Goal: Download file/media

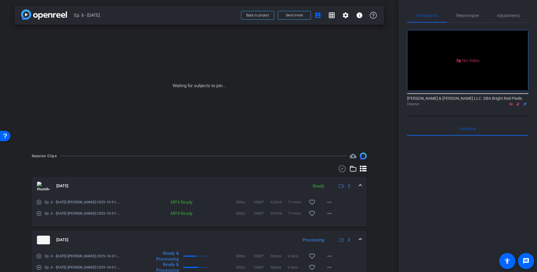
scroll to position [83, 0]
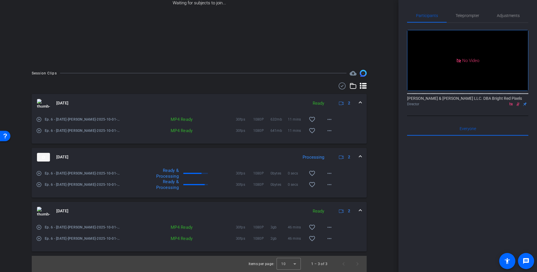
click at [386, 137] on div "arrow_back Ep. 6 - 10.1.25 Back to project Send invite account_box grid_on sett…" at bounding box center [199, 53] width 398 height 272
drag, startPoint x: 383, startPoint y: 106, endPoint x: 199, endPoint y: 23, distance: 202.4
click at [383, 106] on div "Session Clips cloud_upload Oct 1, 2025 Ready 2 play_circle_outline Ep. 6 - 10.1…" at bounding box center [199, 172] width 370 height 202
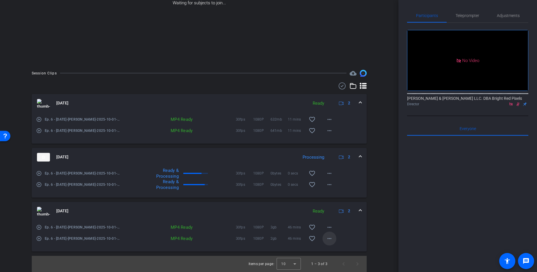
click at [329, 242] on span at bounding box center [330, 239] width 14 height 14
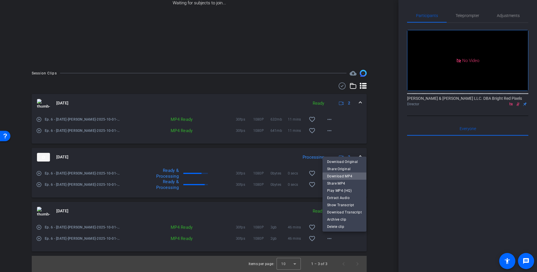
click at [345, 177] on span "Download MP4" at bounding box center [344, 176] width 35 height 7
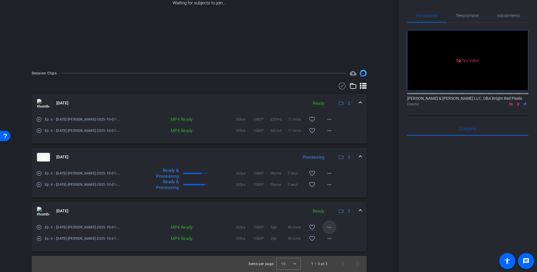
click at [330, 228] on mat-icon "more_horiz" at bounding box center [329, 227] width 7 height 7
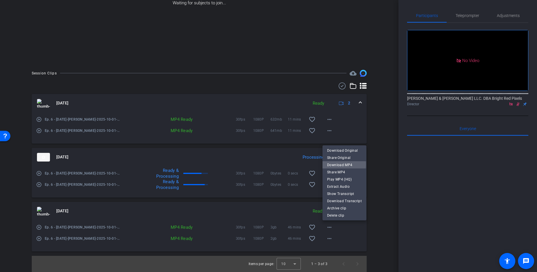
click at [340, 165] on span "Download MP4" at bounding box center [344, 165] width 35 height 7
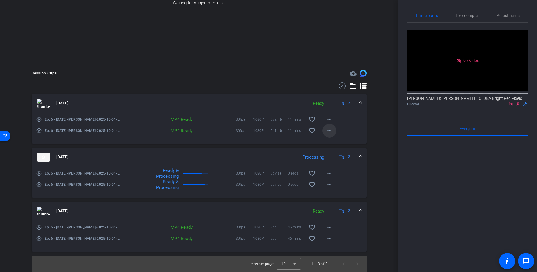
click at [332, 131] on mat-icon "more_horiz" at bounding box center [329, 130] width 7 height 7
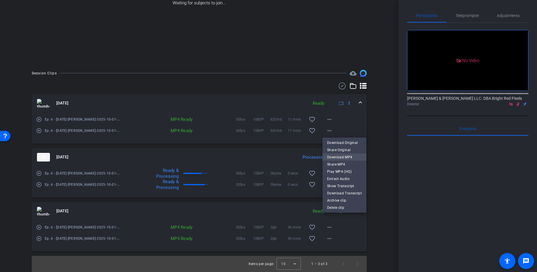
click at [339, 156] on span "Download MP4" at bounding box center [344, 157] width 35 height 7
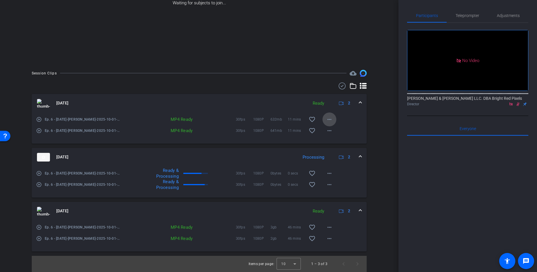
click at [331, 119] on mat-icon "more_horiz" at bounding box center [329, 119] width 7 height 7
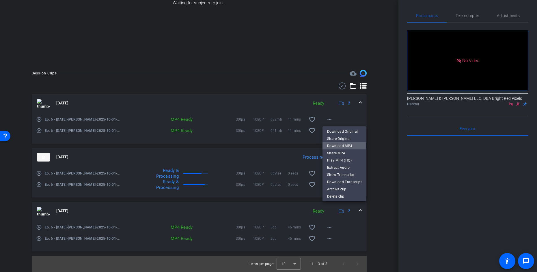
click at [330, 145] on span "Download MP4" at bounding box center [344, 146] width 35 height 7
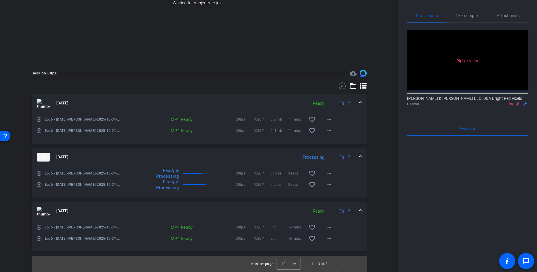
click at [375, 151] on div "Session Clips cloud_upload Oct 1, 2025 Ready 2 play_circle_outline Ep. 6 - 10.1…" at bounding box center [199, 171] width 370 height 202
drag, startPoint x: 226, startPoint y: 28, endPoint x: 227, endPoint y: 10, distance: 17.9
click at [226, 28] on div "Waiting for subjects to join..." at bounding box center [199, 3] width 370 height 122
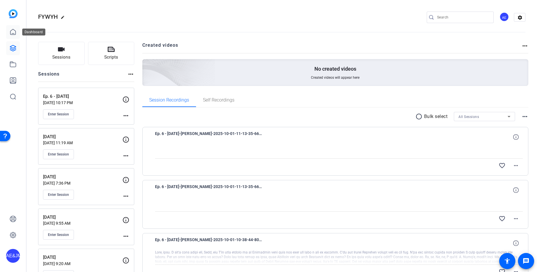
click at [14, 35] on icon at bounding box center [13, 32] width 7 height 7
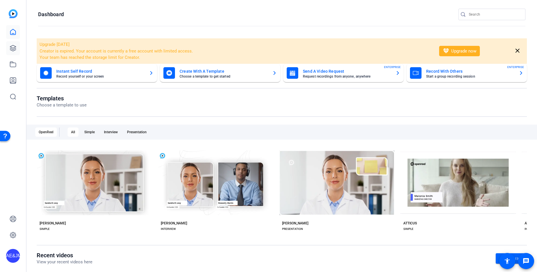
click at [10, 48] on icon at bounding box center [13, 48] width 6 height 6
click at [10, 48] on icon at bounding box center [13, 48] width 7 height 7
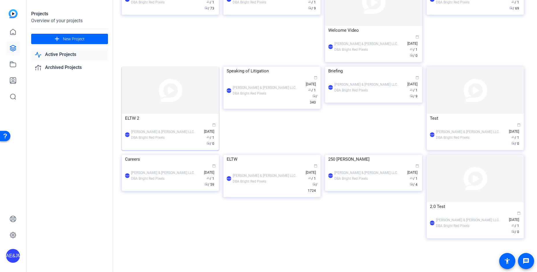
scroll to position [163, 0]
click at [259, 75] on div "Speaking of Litigation" at bounding box center [272, 71] width 91 height 9
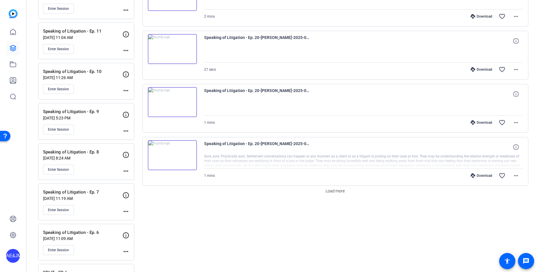
scroll to position [517, 0]
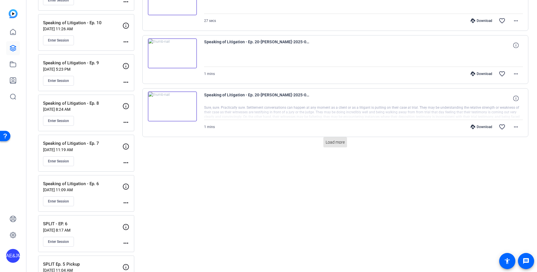
click at [337, 142] on span "Load more" at bounding box center [335, 142] width 19 height 6
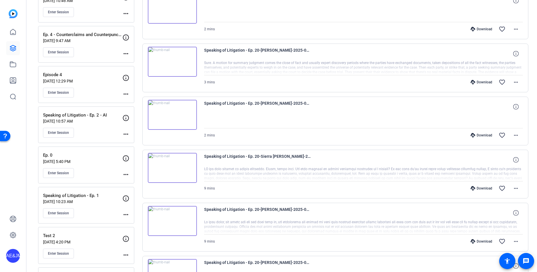
scroll to position [949, 0]
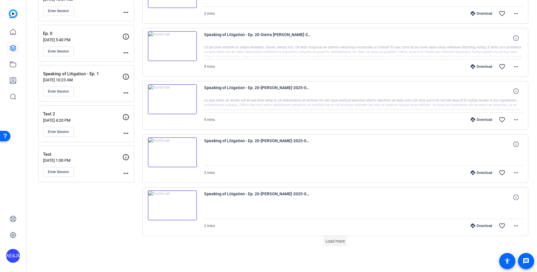
click at [335, 241] on span "Load more" at bounding box center [335, 242] width 19 height 6
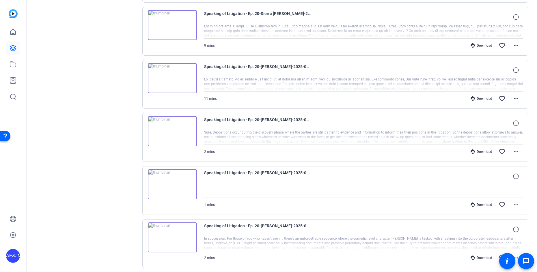
scroll to position [1480, 0]
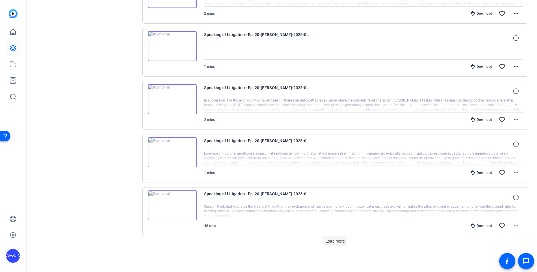
click at [338, 241] on span "Load more" at bounding box center [335, 242] width 19 height 6
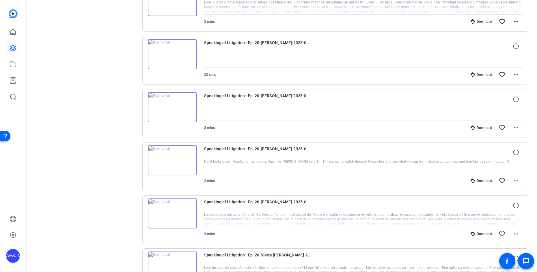
scroll to position [2012, 0]
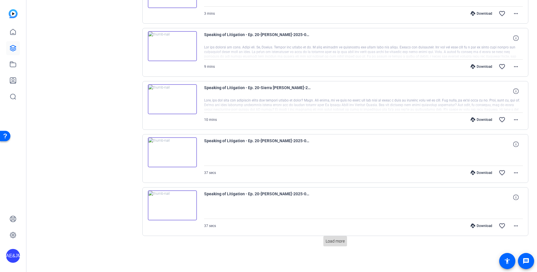
click at [330, 241] on span "Load more" at bounding box center [335, 242] width 19 height 6
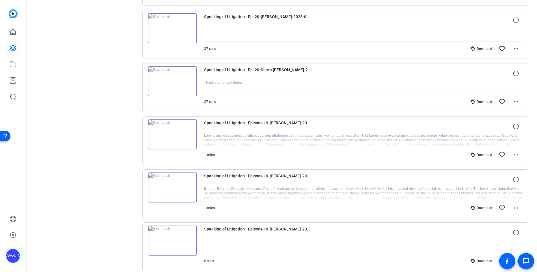
scroll to position [2168, 0]
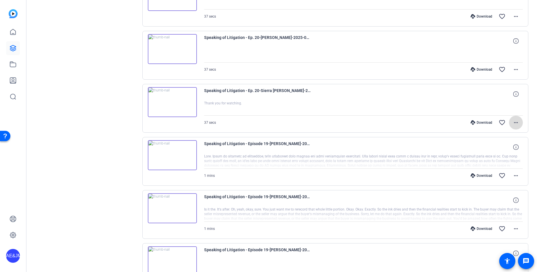
click at [519, 122] on mat-icon "more_horiz" at bounding box center [516, 122] width 7 height 7
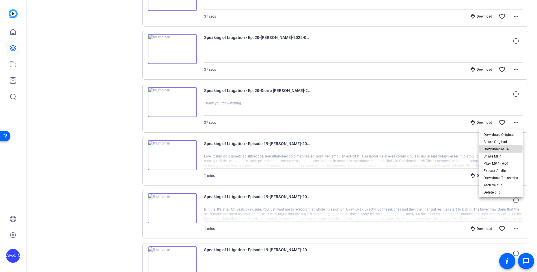
click at [495, 148] on span "Download MP4" at bounding box center [501, 149] width 35 height 7
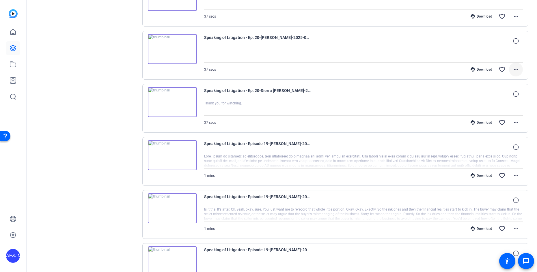
click at [519, 71] on mat-icon "more_horiz" at bounding box center [516, 69] width 7 height 7
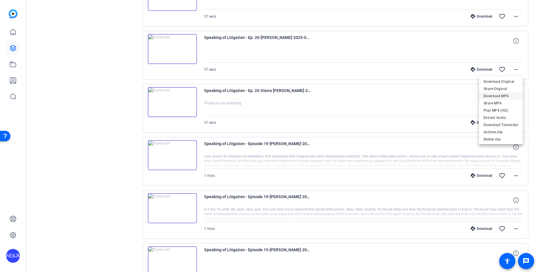
click at [498, 98] on span "Download MP4" at bounding box center [501, 96] width 35 height 7
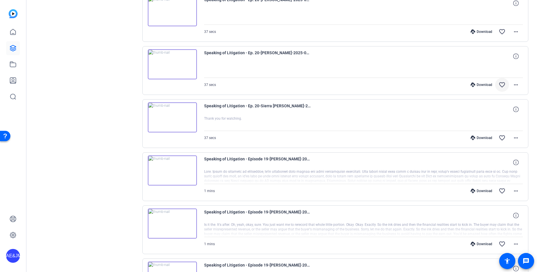
scroll to position [2150, 0]
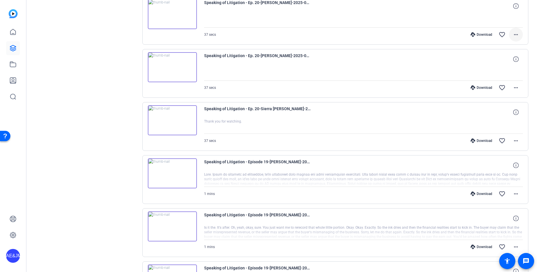
click at [516, 33] on mat-icon "more_horiz" at bounding box center [516, 34] width 7 height 7
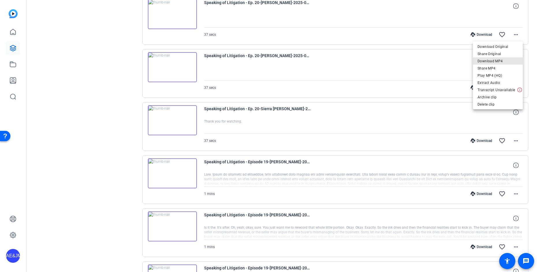
click at [504, 59] on span "Download MP4" at bounding box center [498, 61] width 41 height 7
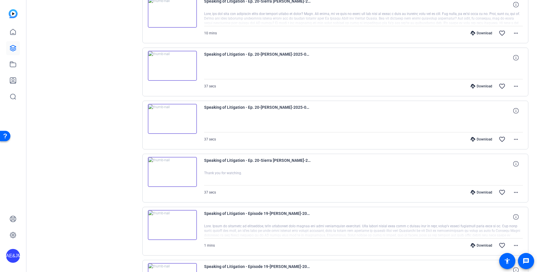
scroll to position [2097, 0]
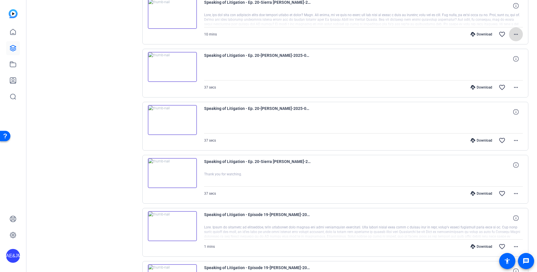
click at [519, 31] on mat-icon "more_horiz" at bounding box center [516, 34] width 7 height 7
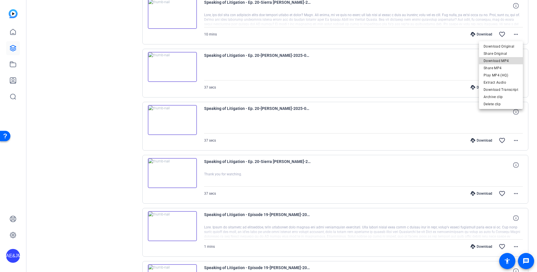
click at [506, 59] on span "Download MP4" at bounding box center [501, 60] width 35 height 7
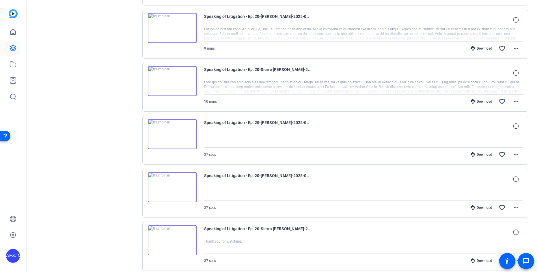
scroll to position [2028, 0]
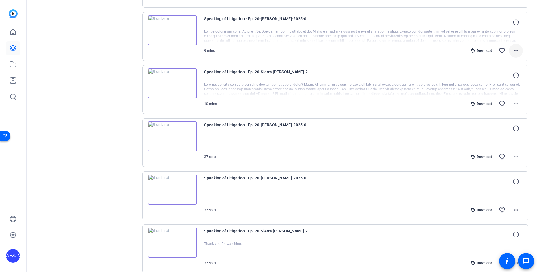
click at [516, 48] on mat-icon "more_horiz" at bounding box center [516, 50] width 7 height 7
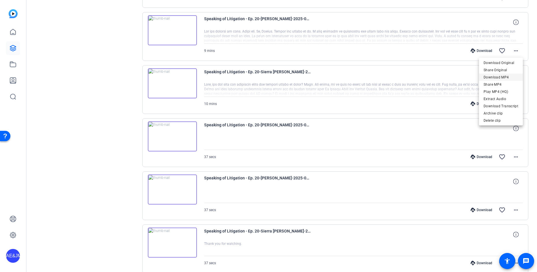
click at [505, 76] on span "Download MP4" at bounding box center [501, 77] width 35 height 7
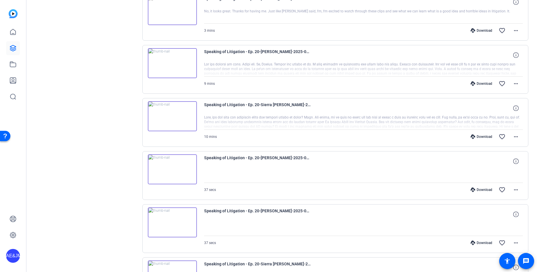
scroll to position [1991, 0]
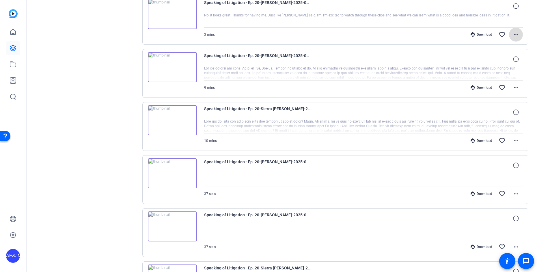
click at [516, 33] on mat-icon "more_horiz" at bounding box center [516, 34] width 7 height 7
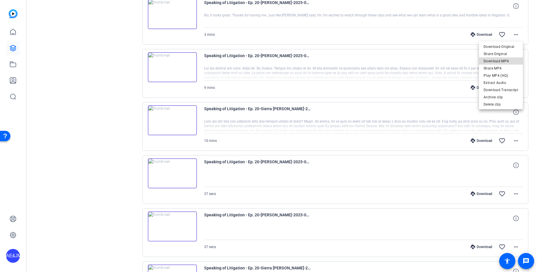
click at [511, 61] on span "Download MP4" at bounding box center [501, 61] width 35 height 7
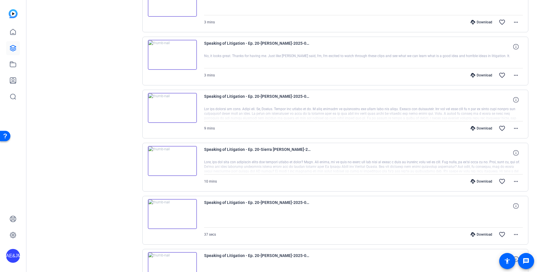
scroll to position [1942, 0]
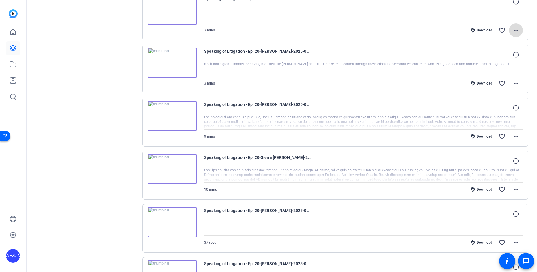
click at [517, 29] on mat-icon "more_horiz" at bounding box center [516, 30] width 7 height 7
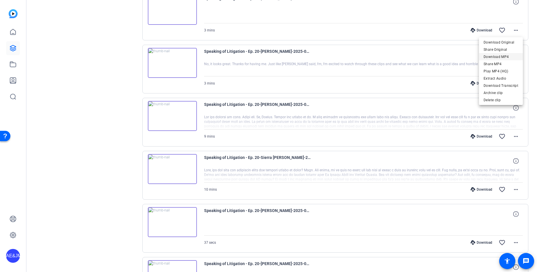
click at [507, 56] on span "Download MP4" at bounding box center [501, 56] width 35 height 7
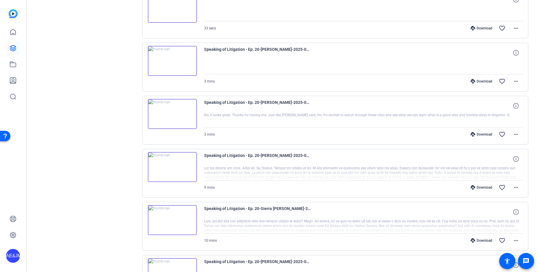
scroll to position [1886, 0]
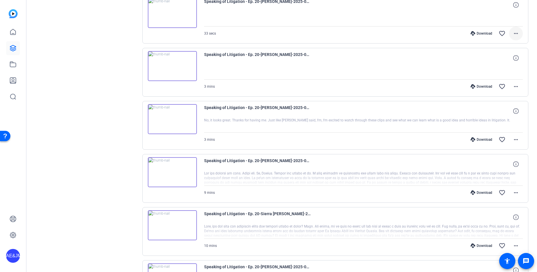
click at [514, 32] on mat-icon "more_horiz" at bounding box center [516, 33] width 7 height 7
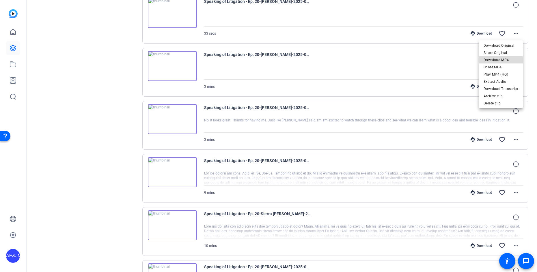
click at [508, 58] on span "Download MP4" at bounding box center [501, 60] width 35 height 7
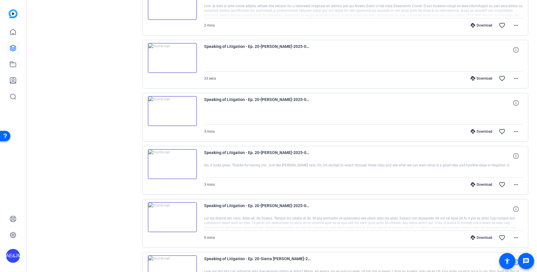
scroll to position [1822, 0]
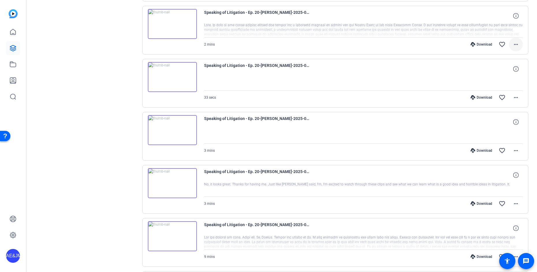
click at [513, 46] on mat-icon "more_horiz" at bounding box center [516, 44] width 7 height 7
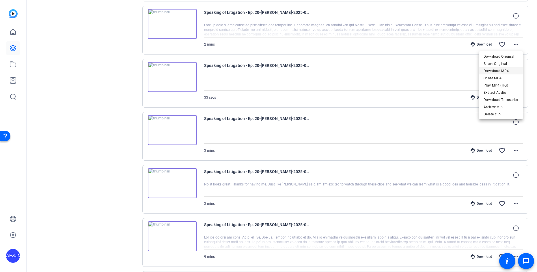
click at [503, 70] on span "Download MP4" at bounding box center [501, 71] width 35 height 7
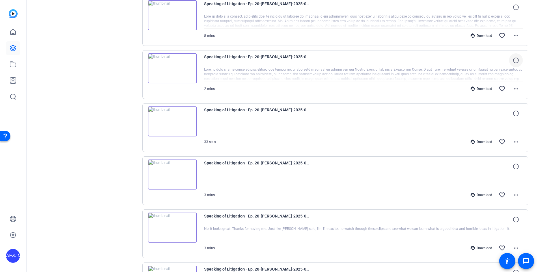
scroll to position [1776, 0]
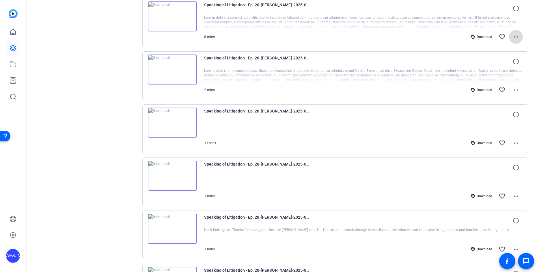
click at [515, 36] on mat-icon "more_horiz" at bounding box center [516, 36] width 7 height 7
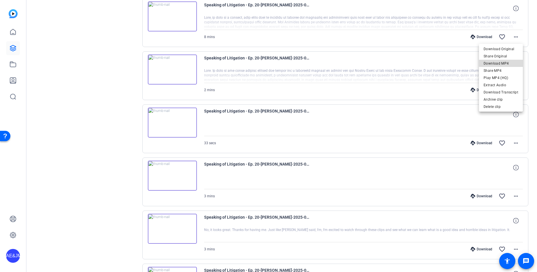
click at [511, 62] on span "Download MP4" at bounding box center [501, 63] width 35 height 7
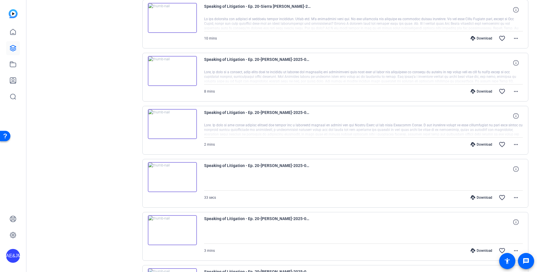
scroll to position [1718, 0]
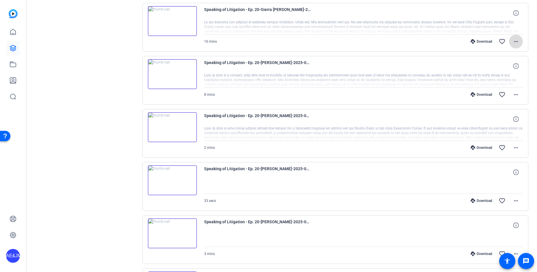
click at [513, 41] on mat-icon "more_horiz" at bounding box center [516, 41] width 7 height 7
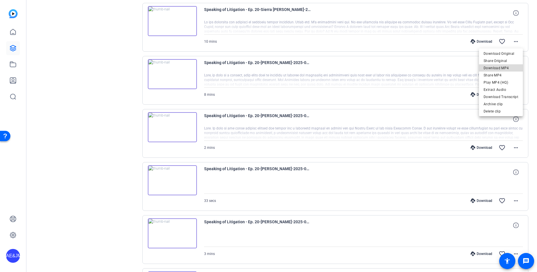
click at [508, 65] on span "Download MP4" at bounding box center [501, 68] width 35 height 7
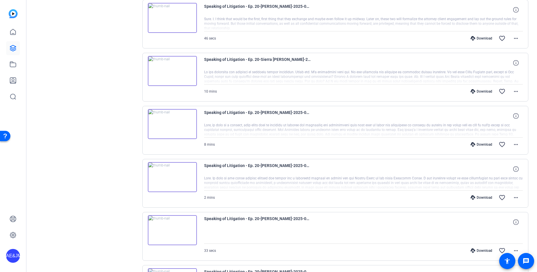
scroll to position [1666, 0]
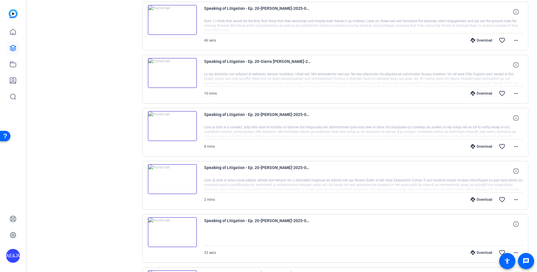
click at [521, 40] on span at bounding box center [516, 40] width 14 height 14
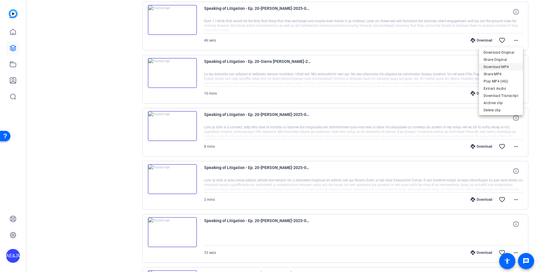
click at [512, 67] on span "Download MP4" at bounding box center [501, 67] width 35 height 7
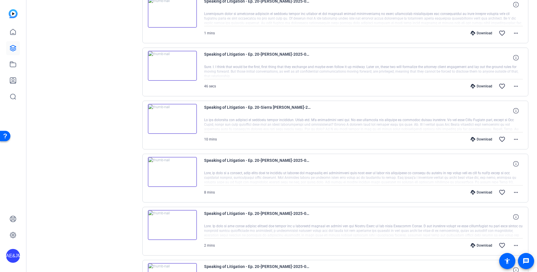
scroll to position [1613, 0]
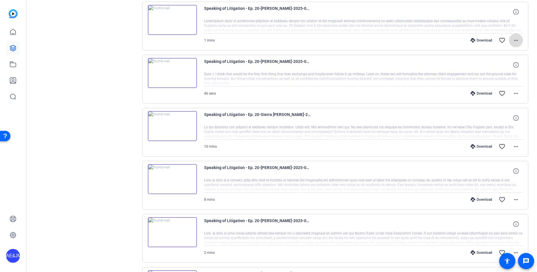
click at [518, 40] on mat-icon "more_horiz" at bounding box center [516, 40] width 7 height 7
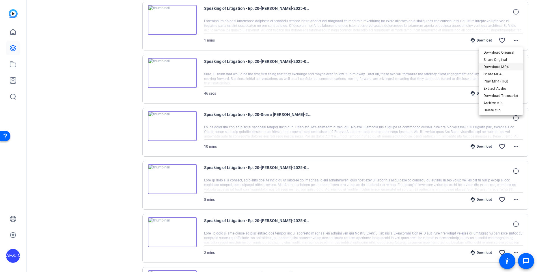
click at [505, 65] on span "Download MP4" at bounding box center [501, 67] width 35 height 7
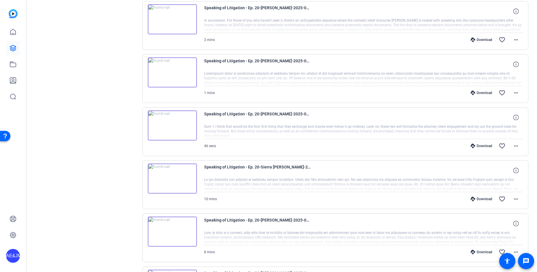
scroll to position [1559, 0]
click at [512, 41] on span at bounding box center [516, 41] width 14 height 14
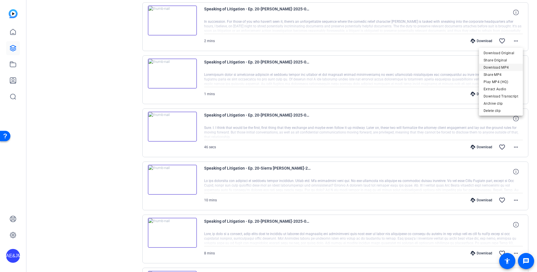
click at [502, 66] on span "Download MP4" at bounding box center [501, 67] width 35 height 7
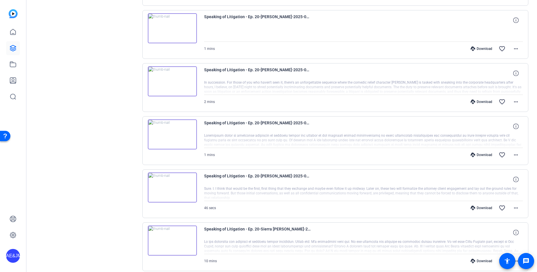
scroll to position [1498, 0]
click at [515, 48] on mat-icon "more_horiz" at bounding box center [516, 49] width 7 height 7
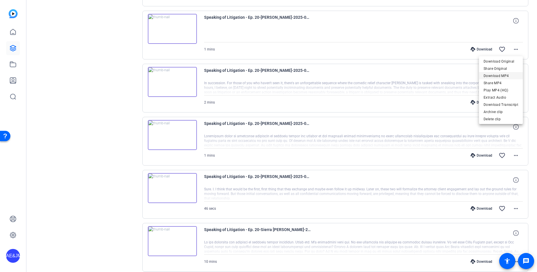
click at [501, 75] on span "Download MP4" at bounding box center [501, 75] width 35 height 7
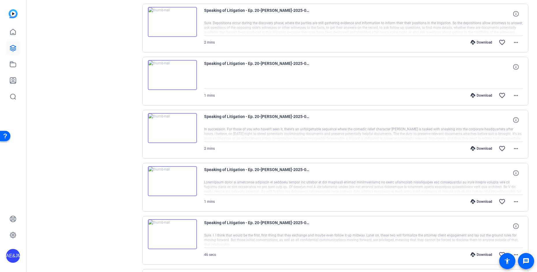
scroll to position [1448, 0]
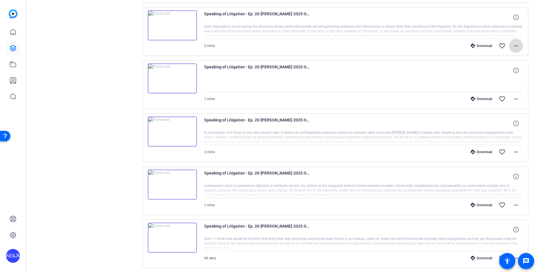
click at [518, 44] on mat-icon "more_horiz" at bounding box center [516, 45] width 7 height 7
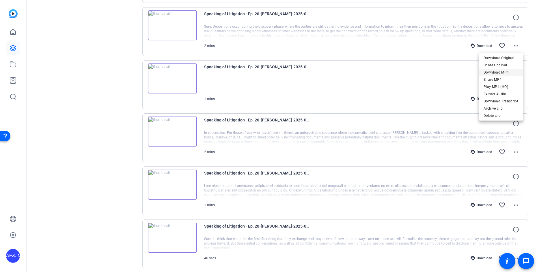
click at [509, 70] on span "Download MP4" at bounding box center [501, 72] width 35 height 7
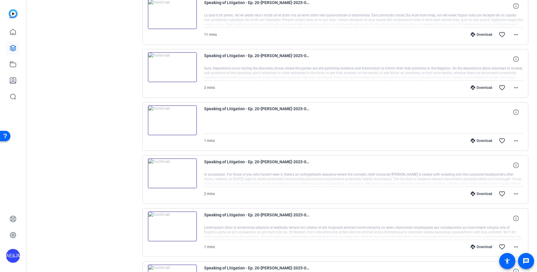
scroll to position [1405, 0]
click at [514, 36] on mat-icon "more_horiz" at bounding box center [516, 35] width 7 height 7
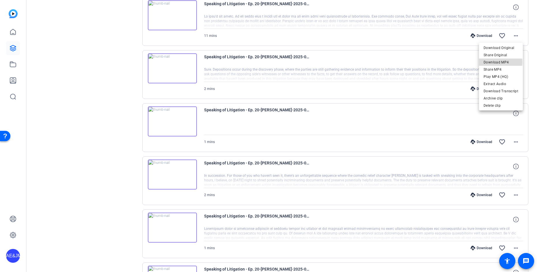
click at [500, 62] on span "Download MP4" at bounding box center [501, 62] width 35 height 7
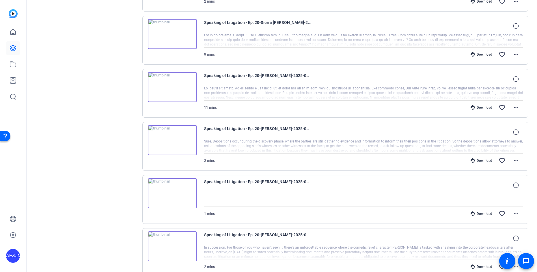
scroll to position [1331, 0]
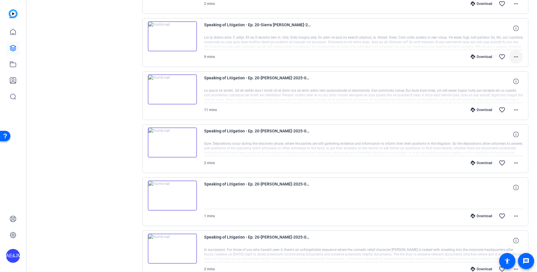
click at [516, 57] on mat-icon "more_horiz" at bounding box center [516, 56] width 7 height 7
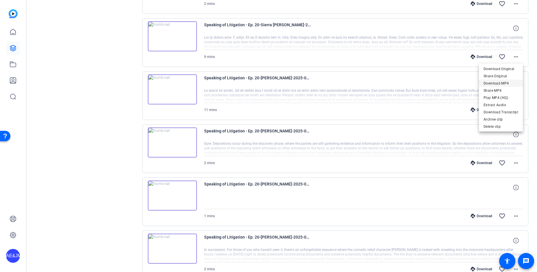
click at [494, 84] on span "Download MP4" at bounding box center [501, 83] width 35 height 7
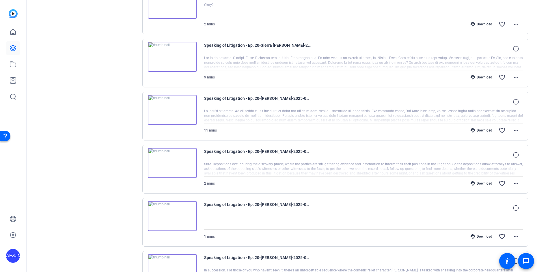
scroll to position [1283, 0]
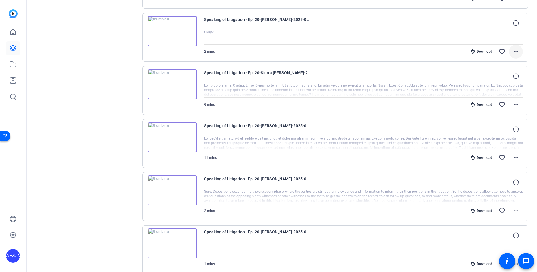
click at [516, 51] on mat-icon "more_horiz" at bounding box center [516, 51] width 7 height 7
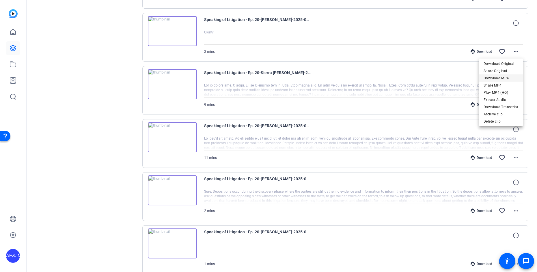
click at [495, 78] on span "Download MP4" at bounding box center [501, 78] width 35 height 7
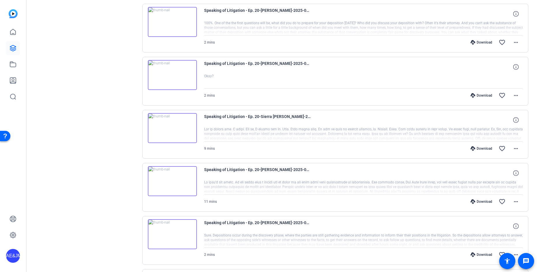
scroll to position [1237, 0]
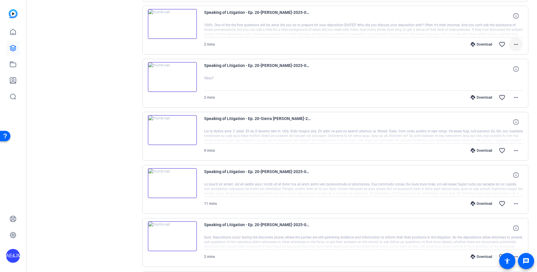
click at [517, 42] on mat-icon "more_horiz" at bounding box center [516, 44] width 7 height 7
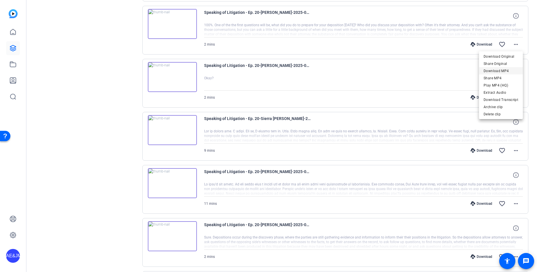
click at [506, 71] on span "Download MP4" at bounding box center [501, 71] width 35 height 7
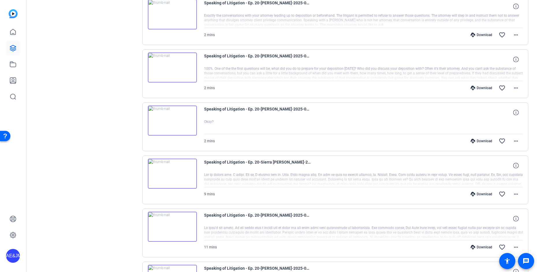
scroll to position [1190, 0]
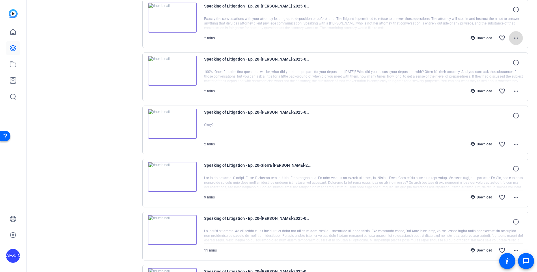
click at [516, 38] on mat-icon "more_horiz" at bounding box center [516, 38] width 7 height 7
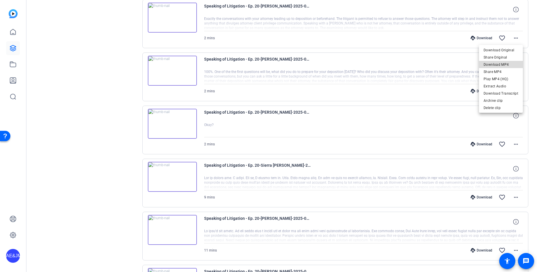
click at [511, 64] on span "Download MP4" at bounding box center [501, 64] width 35 height 7
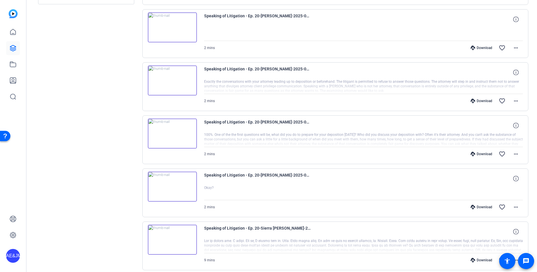
scroll to position [1136, 0]
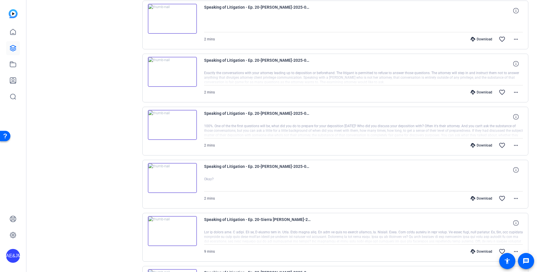
click at [516, 39] on mat-icon "more_horiz" at bounding box center [516, 39] width 7 height 7
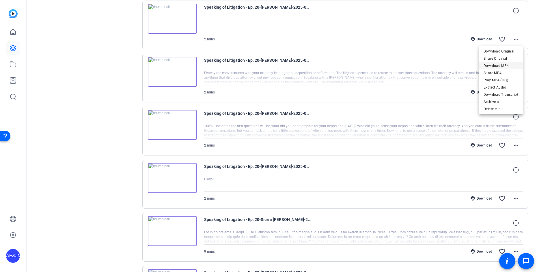
click at [500, 64] on span "Download MP4" at bounding box center [501, 65] width 35 height 7
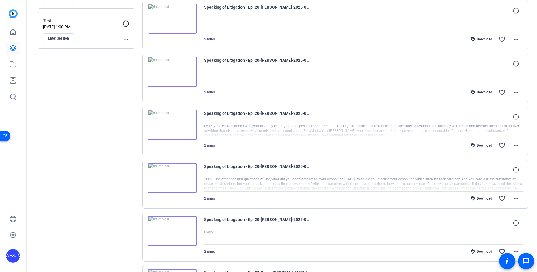
scroll to position [1084, 0]
click at [518, 39] on mat-icon "more_horiz" at bounding box center [516, 38] width 7 height 7
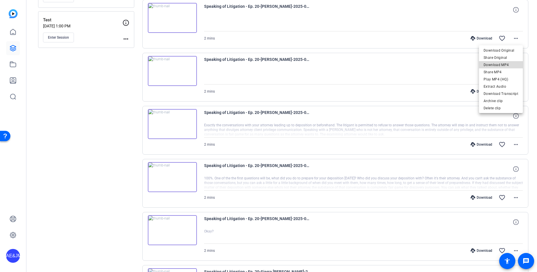
click at [503, 65] on span "Download MP4" at bounding box center [501, 65] width 35 height 7
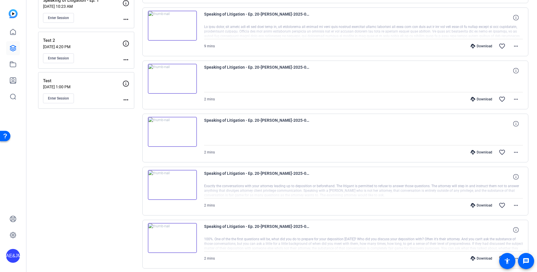
scroll to position [1022, 0]
click at [518, 46] on mat-icon "more_horiz" at bounding box center [516, 46] width 7 height 7
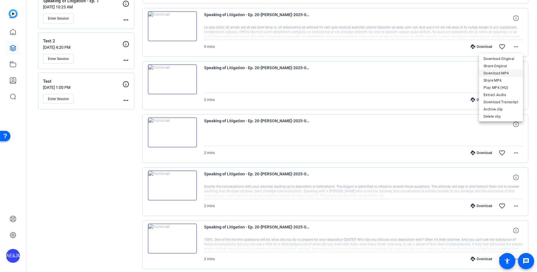
click at [500, 74] on span "Download MP4" at bounding box center [501, 73] width 35 height 7
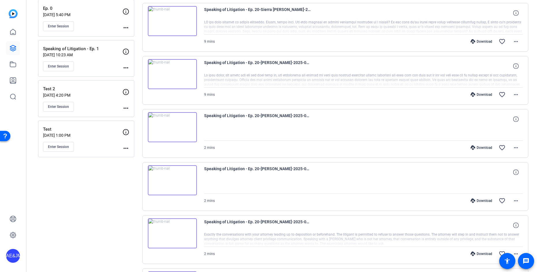
scroll to position [969, 0]
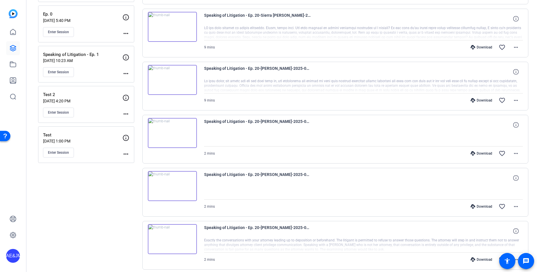
click at [516, 49] on mat-icon "more_horiz" at bounding box center [516, 47] width 7 height 7
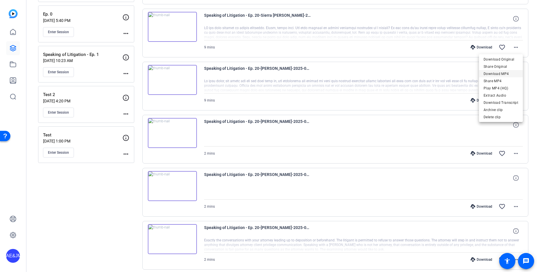
click at [502, 72] on span "Download MP4" at bounding box center [501, 73] width 35 height 7
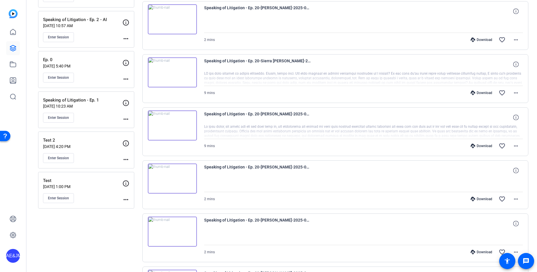
scroll to position [922, 0]
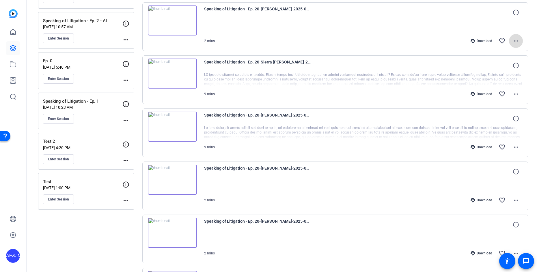
click at [517, 42] on mat-icon "more_horiz" at bounding box center [516, 41] width 7 height 7
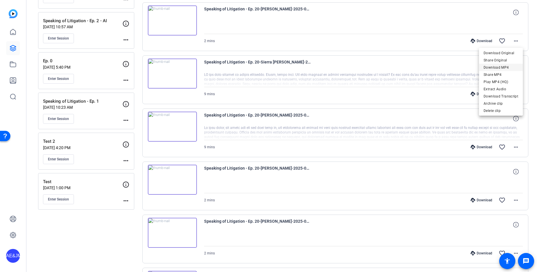
click at [500, 66] on span "Download MP4" at bounding box center [501, 67] width 35 height 7
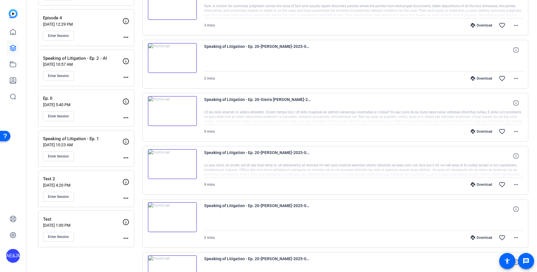
scroll to position [875, 0]
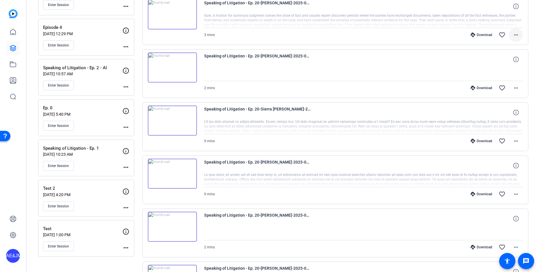
click at [515, 36] on mat-icon "more_horiz" at bounding box center [516, 34] width 7 height 7
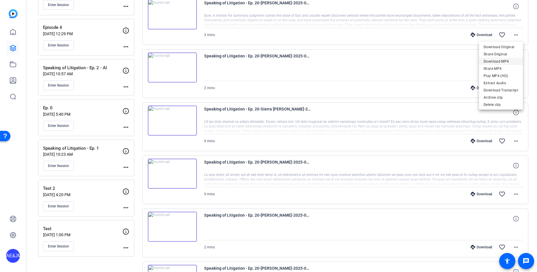
click at [507, 60] on span "Download MP4" at bounding box center [501, 61] width 35 height 7
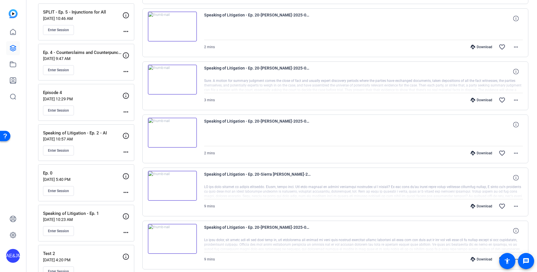
scroll to position [807, 0]
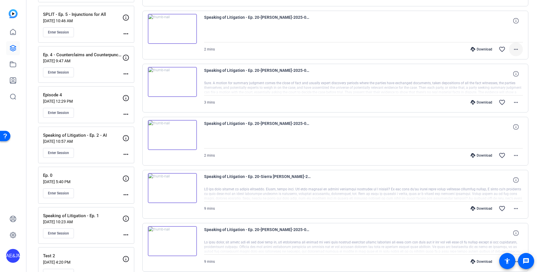
click at [513, 47] on mat-icon "more_horiz" at bounding box center [516, 49] width 7 height 7
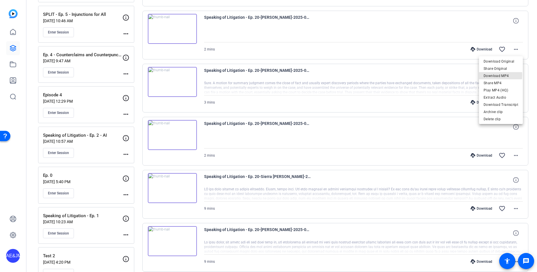
click at [489, 75] on span "Download MP4" at bounding box center [501, 75] width 35 height 7
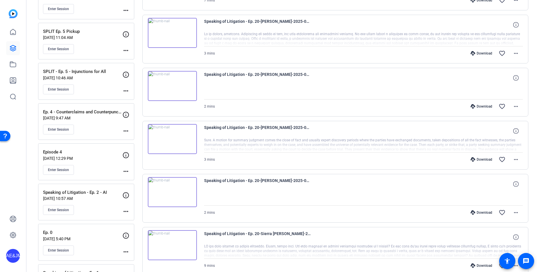
scroll to position [749, 0]
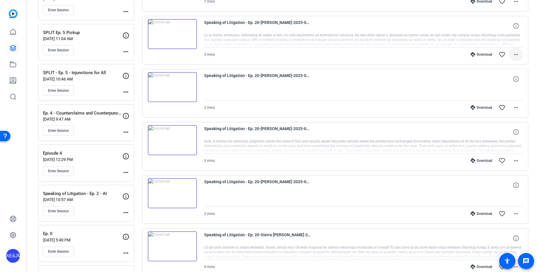
click at [518, 55] on mat-icon "more_horiz" at bounding box center [516, 54] width 7 height 7
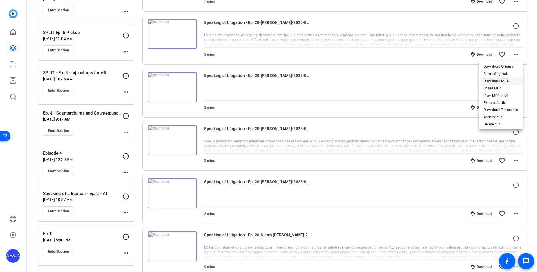
click at [504, 81] on span "Download MP4" at bounding box center [501, 81] width 35 height 7
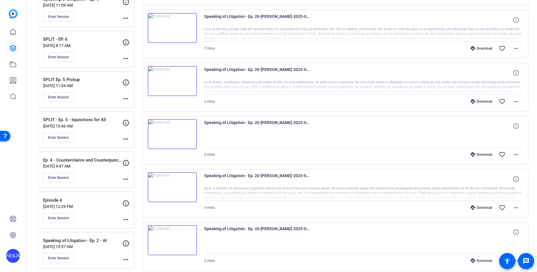
scroll to position [690, 0]
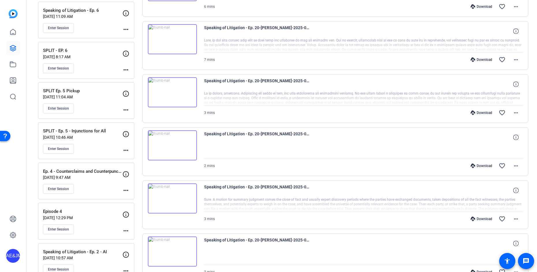
click at [513, 59] on mat-icon "more_horiz" at bounding box center [516, 59] width 7 height 7
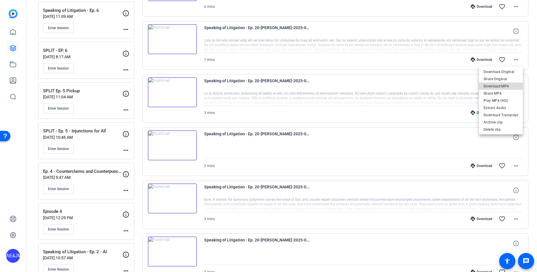
click at [504, 85] on span "Download MP4" at bounding box center [501, 86] width 35 height 7
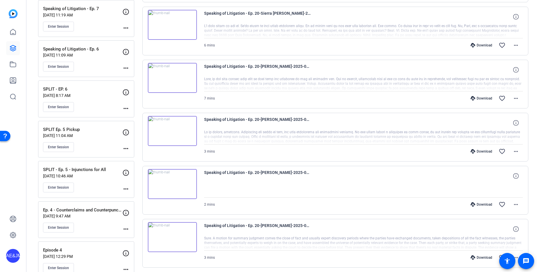
scroll to position [644, 0]
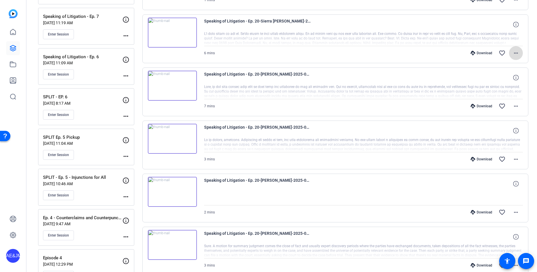
click at [515, 51] on mat-icon "more_horiz" at bounding box center [516, 53] width 7 height 7
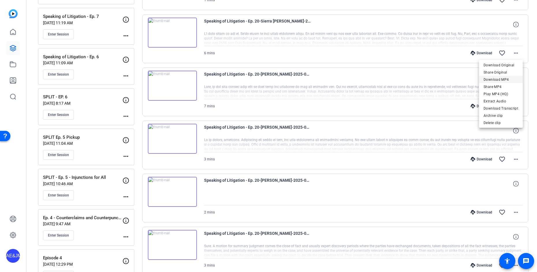
click at [494, 81] on span "Download MP4" at bounding box center [501, 79] width 35 height 7
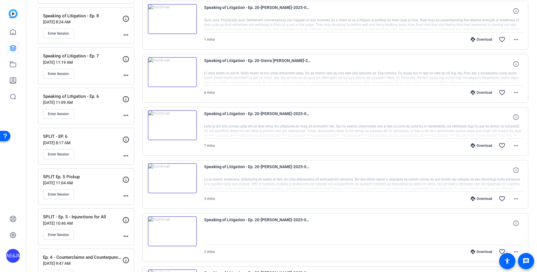
scroll to position [604, 0]
click at [505, 48] on div "Speaking of Litigation - Ep. 20-[PERSON_NAME]-2025-09-22-15-44-41-271-0 Sure, s…" at bounding box center [335, 26] width 386 height 49
click at [517, 42] on mat-icon "more_horiz" at bounding box center [516, 40] width 7 height 7
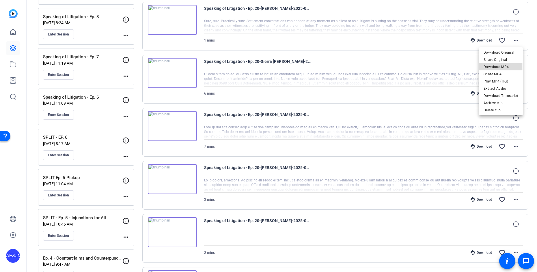
click at [490, 66] on span "Download MP4" at bounding box center [501, 67] width 35 height 7
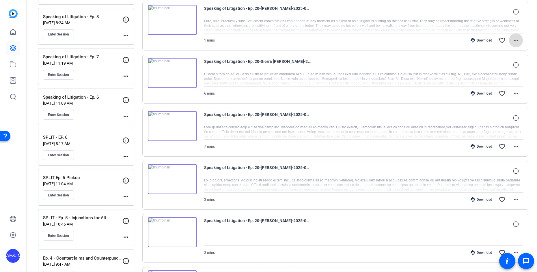
click at [518, 39] on mat-icon "more_horiz" at bounding box center [516, 40] width 7 height 7
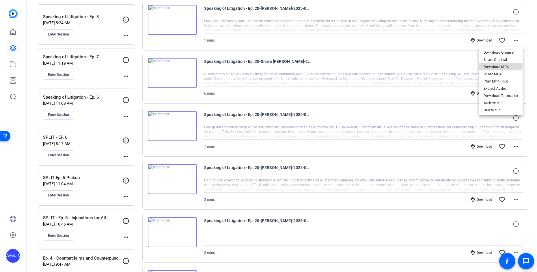
click at [492, 64] on span "Download MP4" at bounding box center [501, 67] width 35 height 7
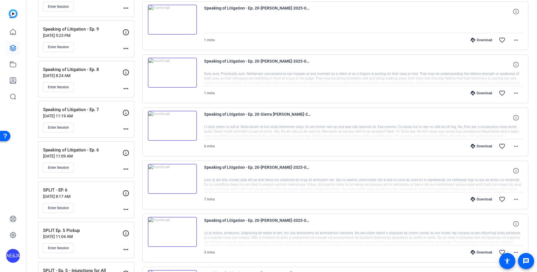
scroll to position [551, 0]
click at [348, 42] on div "Download favorite_border more_horiz" at bounding box center [411, 40] width 223 height 14
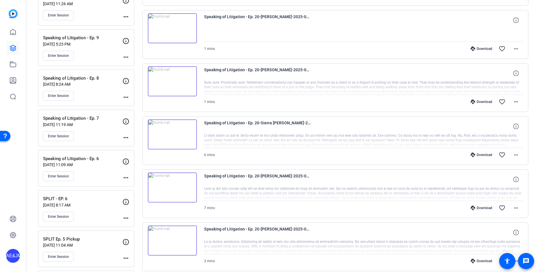
scroll to position [547, 0]
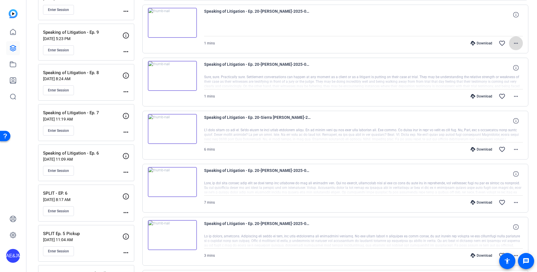
click at [518, 41] on mat-icon "more_horiz" at bounding box center [516, 43] width 7 height 7
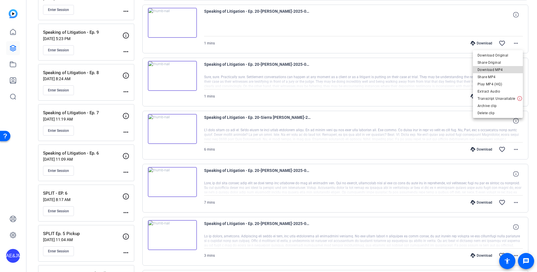
click at [507, 71] on span "Download MP4" at bounding box center [498, 69] width 41 height 7
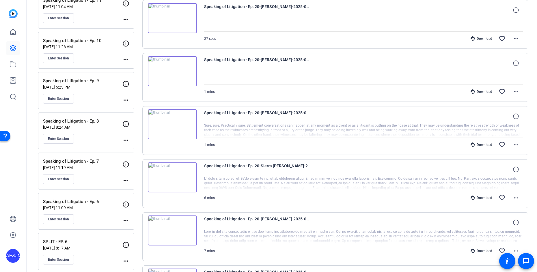
scroll to position [496, 0]
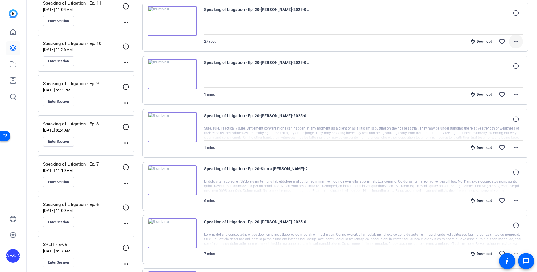
click at [516, 40] on mat-icon "more_horiz" at bounding box center [516, 41] width 7 height 7
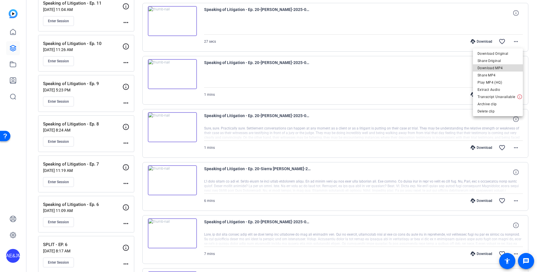
click at [508, 68] on span "Download MP4" at bounding box center [498, 68] width 41 height 7
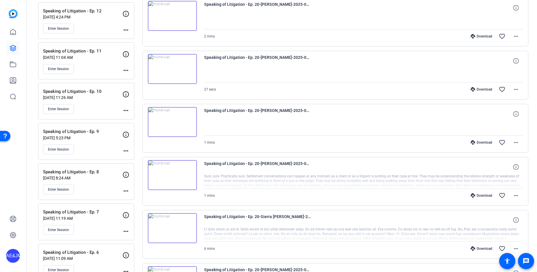
scroll to position [446, 0]
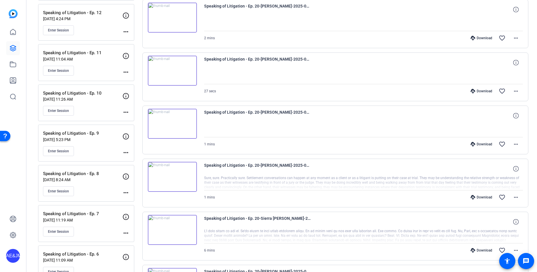
click at [514, 39] on mat-icon "more_horiz" at bounding box center [516, 38] width 7 height 7
click at [511, 65] on span "Download MP4" at bounding box center [501, 64] width 35 height 7
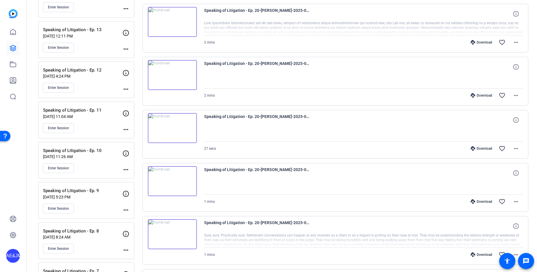
scroll to position [388, 0]
click at [517, 43] on mat-icon "more_horiz" at bounding box center [516, 43] width 7 height 7
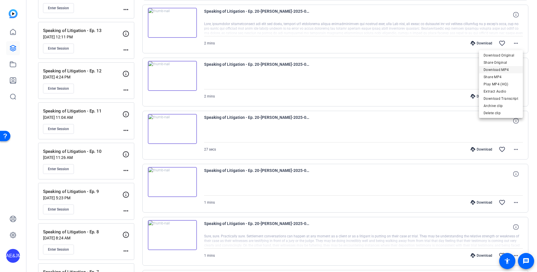
click at [510, 69] on span "Download MP4" at bounding box center [501, 69] width 35 height 7
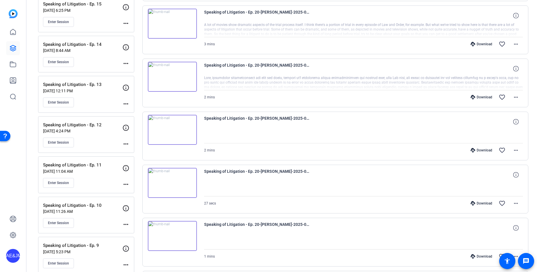
scroll to position [333, 0]
click at [514, 44] on mat-icon "more_horiz" at bounding box center [516, 45] width 7 height 7
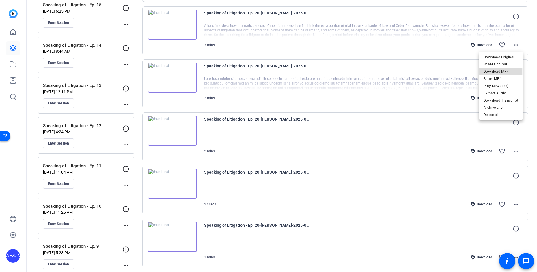
click at [498, 71] on span "Download MP4" at bounding box center [501, 71] width 35 height 7
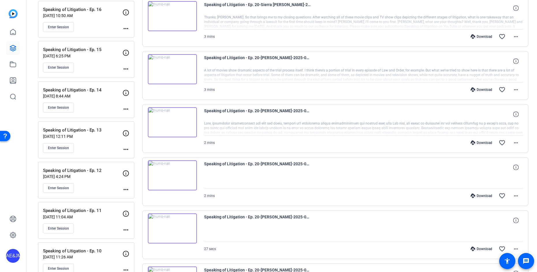
scroll to position [275, 0]
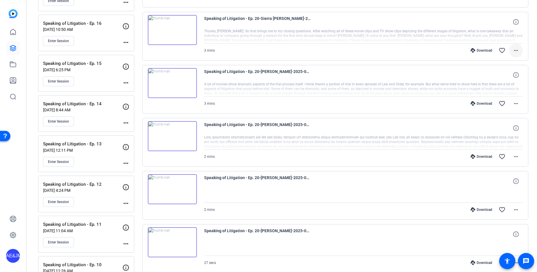
click at [517, 51] on mat-icon "more_horiz" at bounding box center [516, 50] width 7 height 7
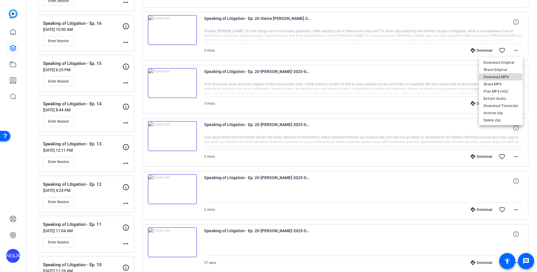
click at [499, 77] on span "Download MP4" at bounding box center [501, 77] width 35 height 7
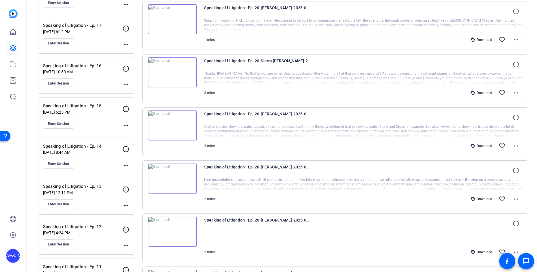
scroll to position [231, 0]
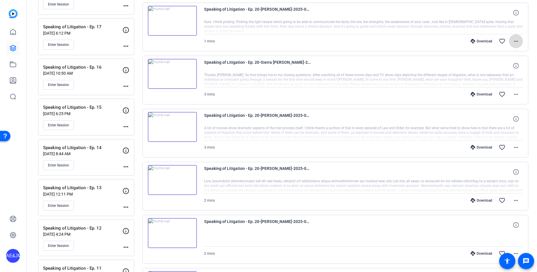
click at [515, 39] on mat-icon "more_horiz" at bounding box center [516, 41] width 7 height 7
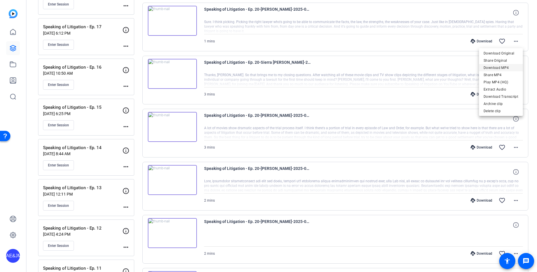
click at [503, 66] on span "Download MP4" at bounding box center [501, 67] width 35 height 7
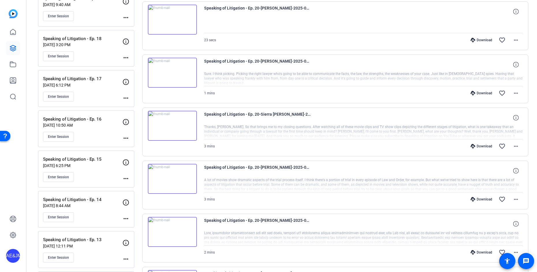
scroll to position [175, 0]
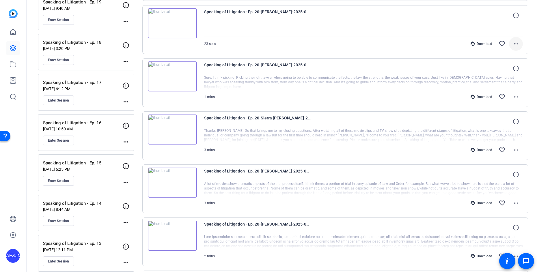
click at [517, 41] on mat-icon "more_horiz" at bounding box center [516, 43] width 7 height 7
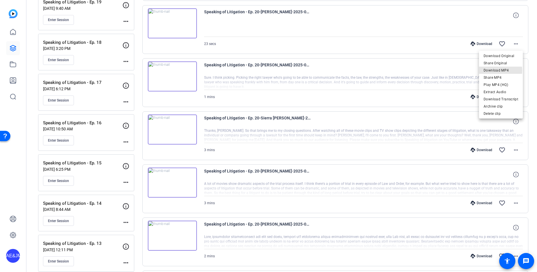
click at [498, 70] on span "Download MP4" at bounding box center [501, 70] width 35 height 7
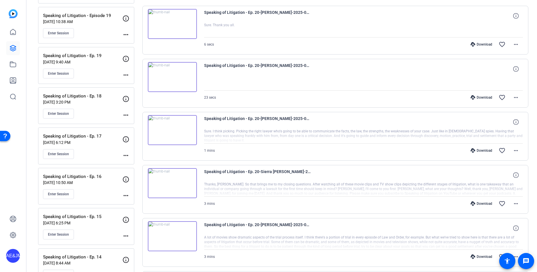
scroll to position [121, 0]
click at [518, 44] on mat-icon "more_horiz" at bounding box center [516, 44] width 7 height 7
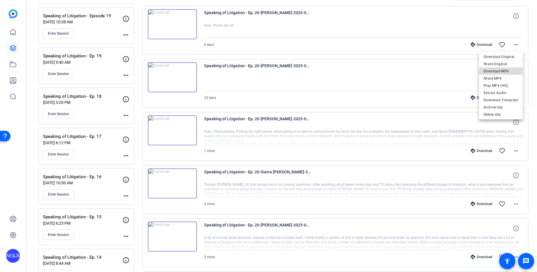
click at [493, 72] on span "Download MP4" at bounding box center [501, 71] width 35 height 7
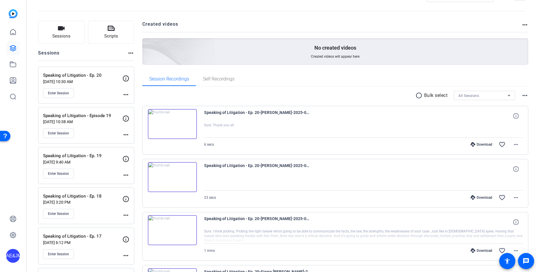
scroll to position [0, 0]
